Goal: Transaction & Acquisition: Purchase product/service

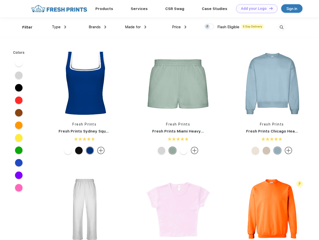
click at [255, 9] on link "Add your Logo Design Tool" at bounding box center [256, 8] width 41 height 9
click at [0, 0] on div "Design Tool" at bounding box center [0, 0] width 0 height 0
click at [268, 8] on link "Add your Logo Design Tool" at bounding box center [256, 8] width 41 height 9
click at [24, 27] on div "Filter" at bounding box center [27, 28] width 10 height 6
click at [59, 27] on span "Type" at bounding box center [56, 27] width 9 height 5
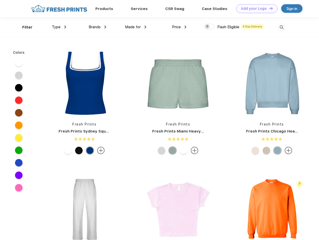
click at [97, 27] on span "Brands" at bounding box center [95, 27] width 12 height 5
click at [136, 27] on span "Made for" at bounding box center [133, 27] width 16 height 5
click at [179, 27] on span "Price" at bounding box center [176, 27] width 9 height 5
click at [209, 27] on div at bounding box center [209, 27] width 10 height 6
click at [207, 27] on input "checkbox" at bounding box center [205, 25] width 3 height 3
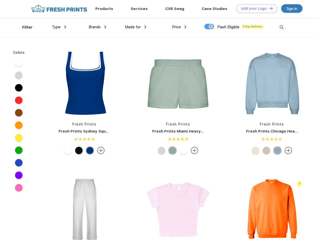
click at [281, 27] on img at bounding box center [281, 27] width 8 height 8
